Goal: Task Accomplishment & Management: Complete application form

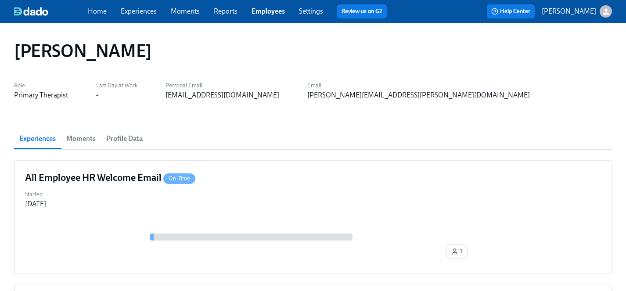
scroll to position [307, 0]
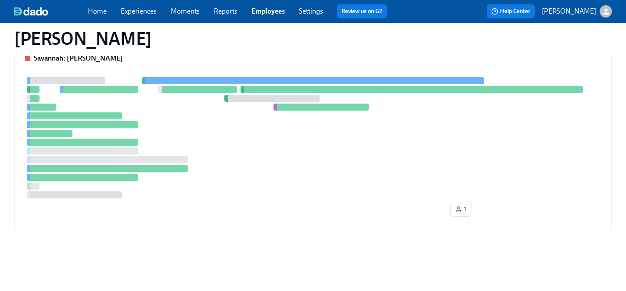
click at [268, 9] on link "Employees" at bounding box center [268, 11] width 33 height 8
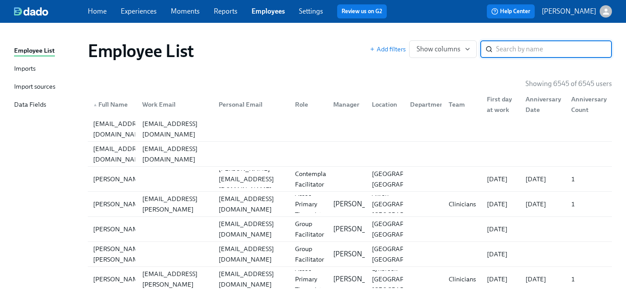
click at [519, 52] on input "search" at bounding box center [554, 49] width 116 height 18
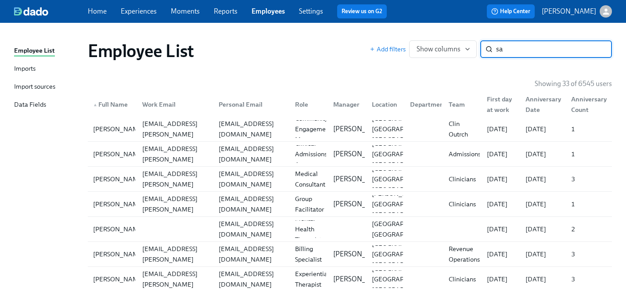
type input "s"
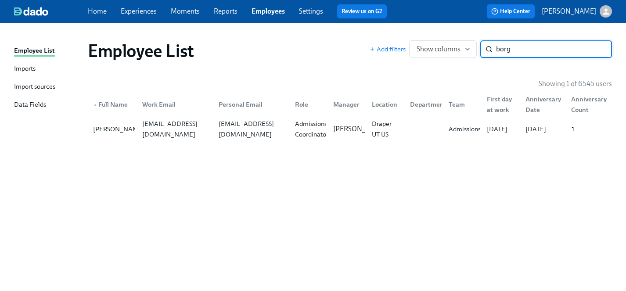
type input "borg"
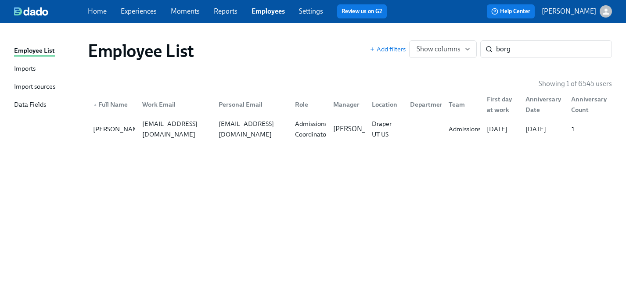
click at [128, 10] on link "Experiences" at bounding box center [139, 11] width 36 height 8
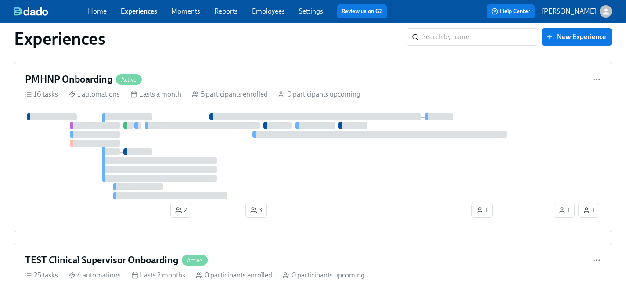
scroll to position [4631, 0]
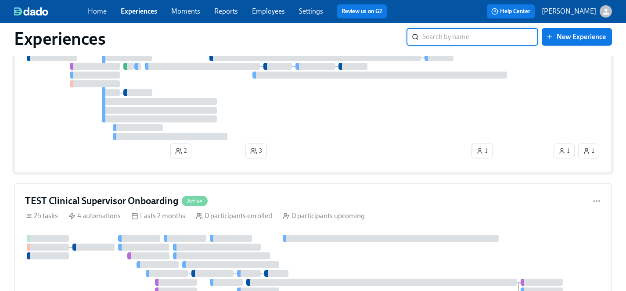
click at [299, 126] on div at bounding box center [288, 97] width 527 height 86
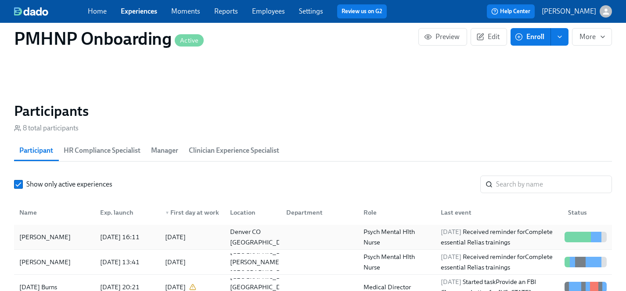
scroll to position [8, 0]
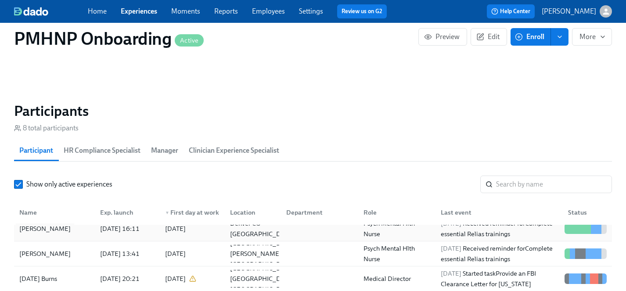
click at [56, 230] on div "[PERSON_NAME]" at bounding box center [45, 229] width 58 height 11
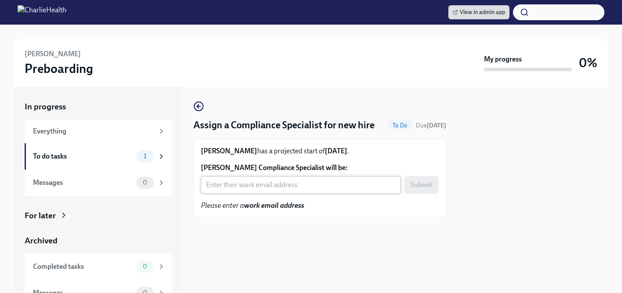
click at [272, 194] on input "Allison Lee's Compliance Specialist will be:" at bounding box center [301, 185] width 200 height 18
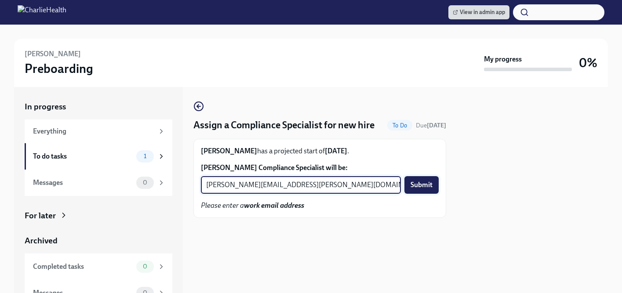
type input "tyler.pieper@charliehealth.com"
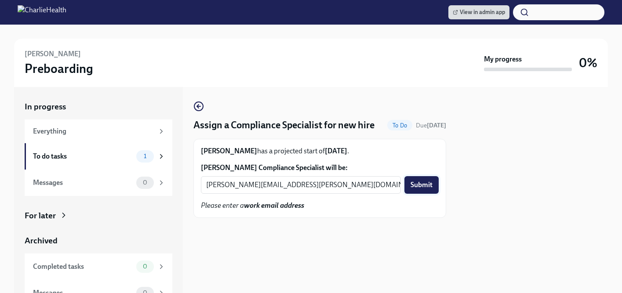
click at [427, 189] on span "Submit" at bounding box center [421, 185] width 22 height 9
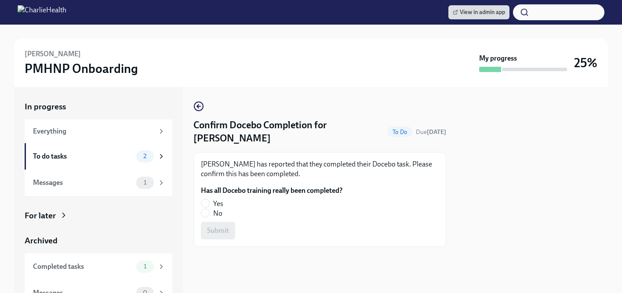
click at [220, 204] on span "Yes" at bounding box center [218, 204] width 10 height 10
click at [209, 204] on input "Yes" at bounding box center [205, 203] width 8 height 8
radio input "true"
click at [220, 233] on span "Submit" at bounding box center [218, 230] width 22 height 9
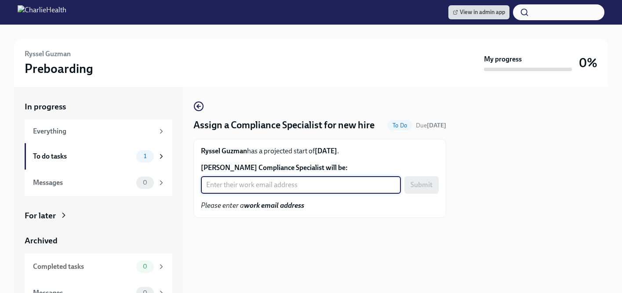
click at [258, 194] on input "Ryssel Guzman's Compliance Specialist will be:" at bounding box center [301, 185] width 200 height 18
type input "crystal.hemenes@charliehealth.com"
click at [421, 189] on span "Submit" at bounding box center [421, 185] width 22 height 9
